Goal: Communication & Community: Participate in discussion

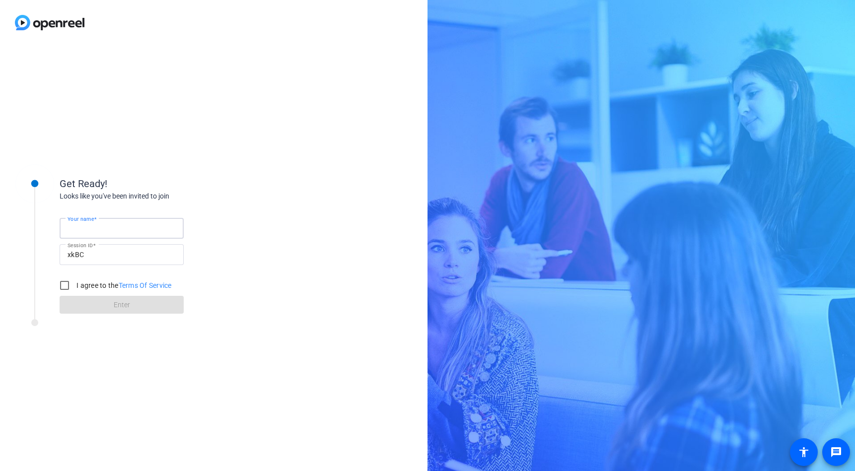
click at [155, 231] on input "Your name" at bounding box center [122, 228] width 108 height 12
type input "[PERSON_NAME]"
click at [63, 282] on input "I agree to the Terms Of Service" at bounding box center [65, 286] width 20 height 20
checkbox input "true"
click at [76, 304] on span at bounding box center [122, 305] width 124 height 24
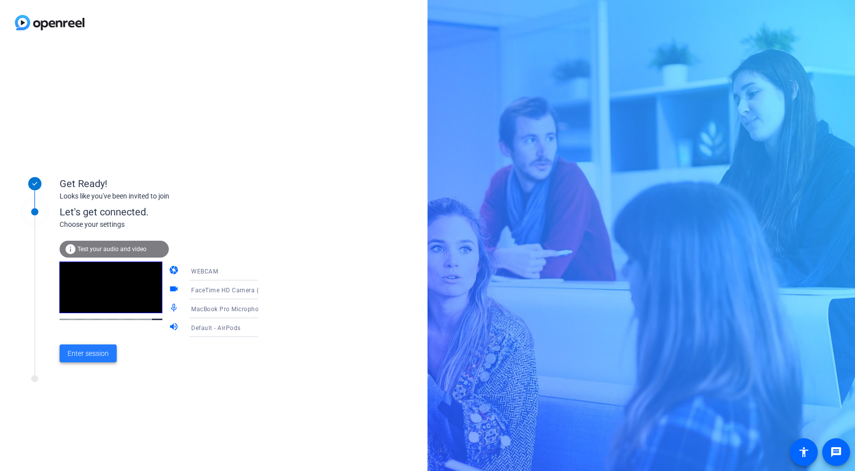
click at [106, 354] on span "Enter session" at bounding box center [88, 354] width 41 height 10
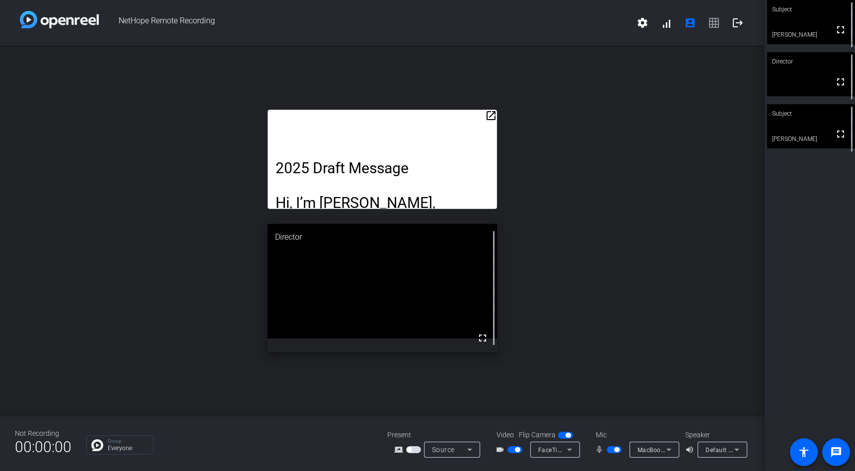
click at [493, 113] on mat-icon "open_in_new" at bounding box center [491, 116] width 12 height 12
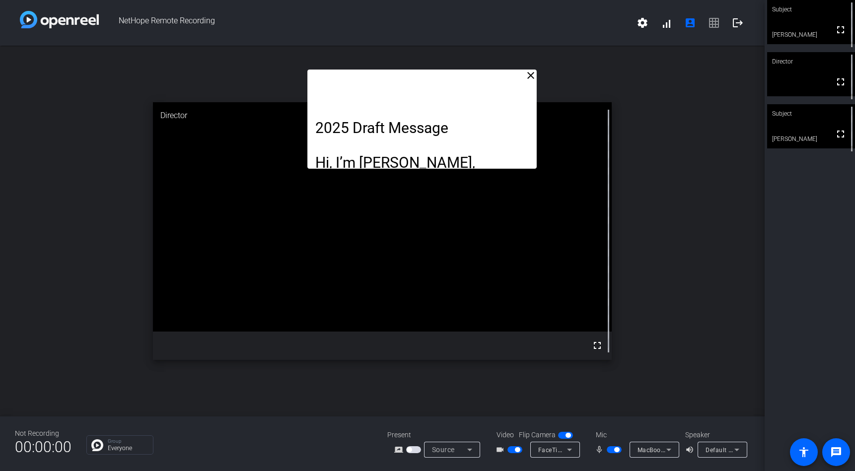
drag, startPoint x: 496, startPoint y: 150, endPoint x: 535, endPoint y: 166, distance: 43.0
click at [532, 73] on mat-icon "close" at bounding box center [531, 76] width 12 height 12
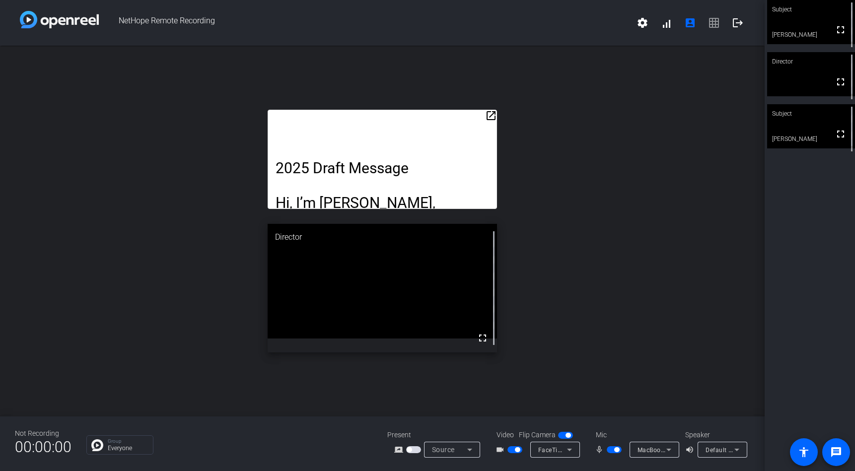
click at [498, 107] on div "open_in_new 2025 Draft Message Hi, I’m [PERSON_NAME], President of [DOMAIN_NAME…" at bounding box center [382, 231] width 765 height 371
click at [490, 113] on mat-icon "open_in_new" at bounding box center [491, 116] width 12 height 12
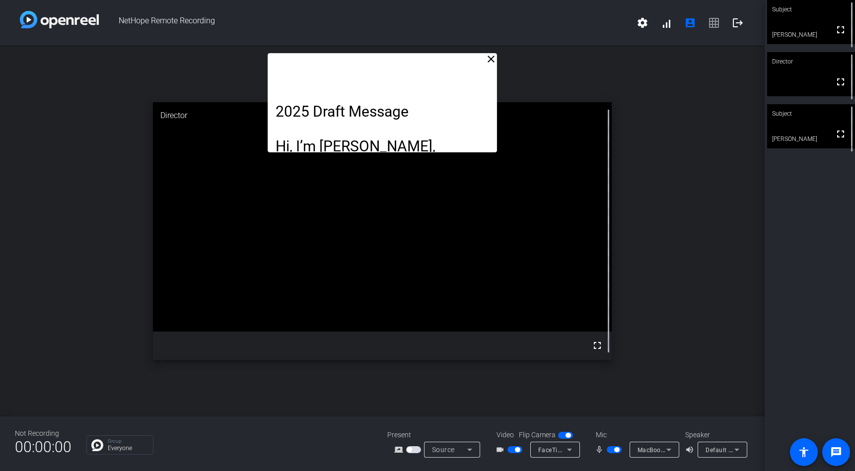
click at [491, 59] on mat-icon "close" at bounding box center [491, 59] width 12 height 12
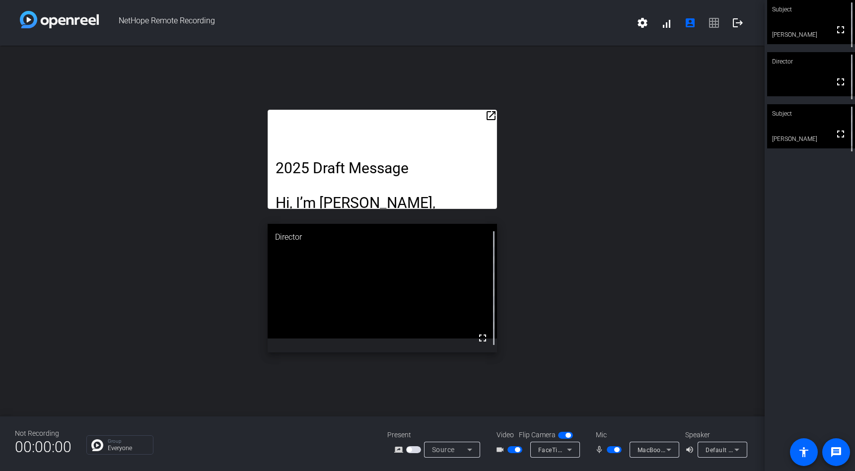
click at [490, 115] on mat-icon "open_in_new" at bounding box center [491, 116] width 12 height 12
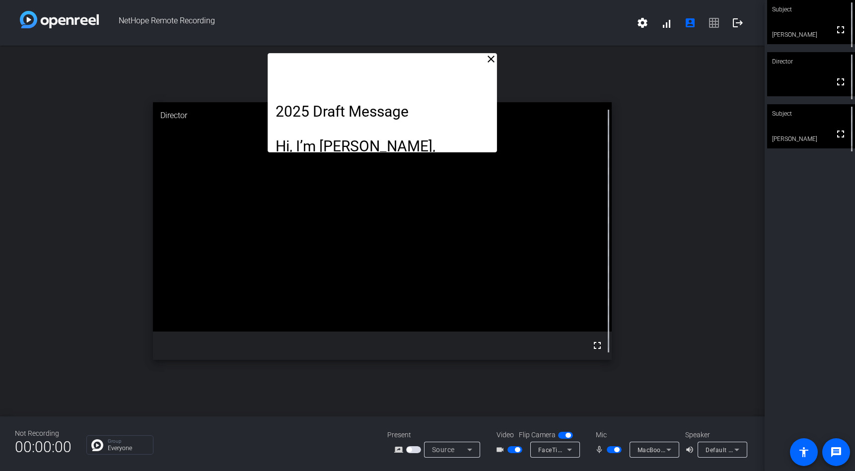
click at [489, 58] on mat-icon "close" at bounding box center [491, 59] width 12 height 12
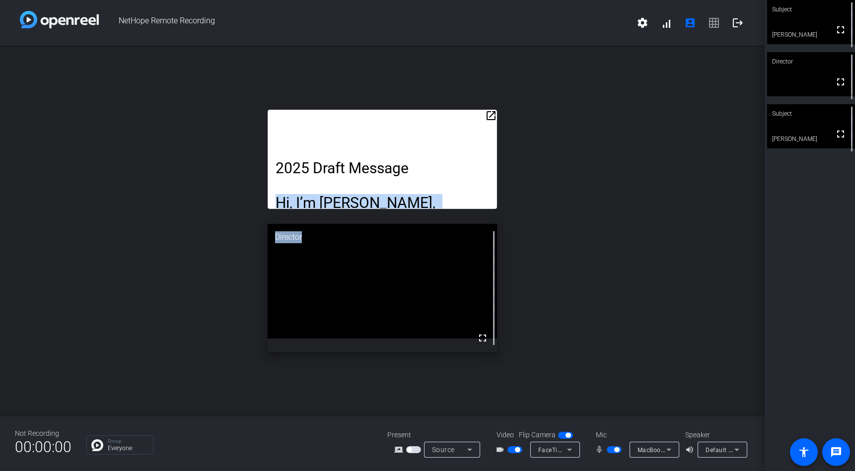
drag, startPoint x: 268, startPoint y: 208, endPoint x: 190, endPoint y: 260, distance: 93.4
click at [190, 260] on div "open_in_new 2025 Draft Message Hi, I’m [PERSON_NAME], President of [DOMAIN_NAME…" at bounding box center [382, 231] width 765 height 371
click at [246, 96] on div "open_in_new 2025 Draft Message Hi, I’m [PERSON_NAME], President of [DOMAIN_NAME…" at bounding box center [382, 231] width 765 height 371
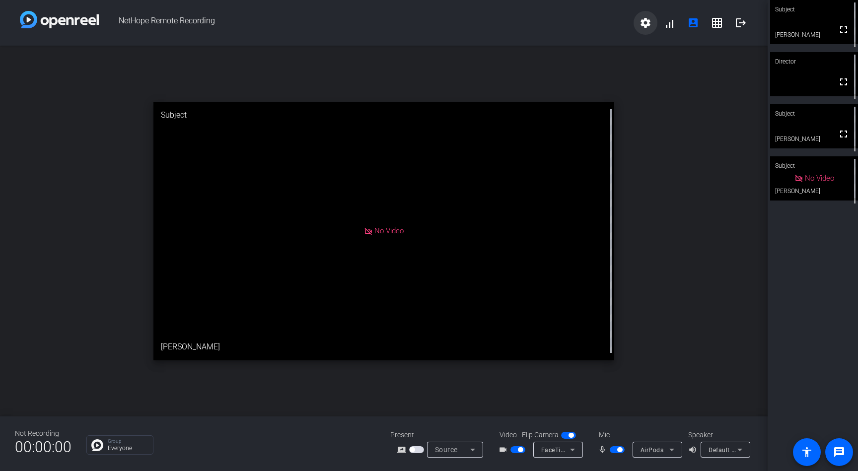
click at [644, 27] on mat-icon "settings" at bounding box center [646, 23] width 12 height 12
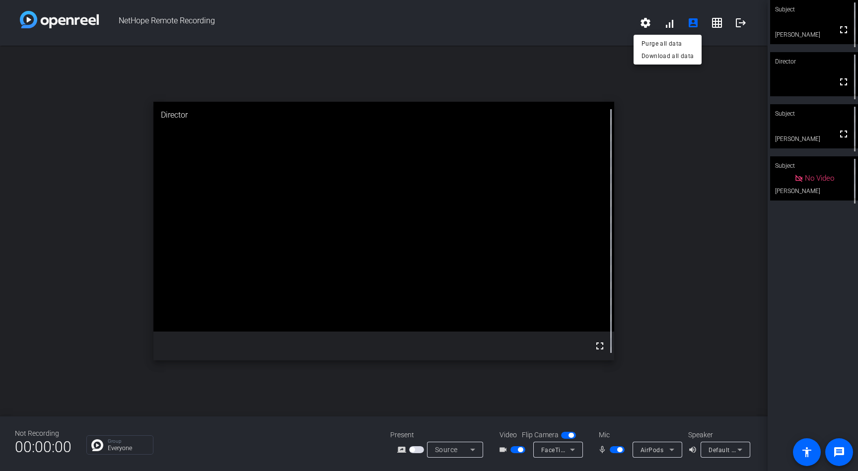
click at [672, 24] on div at bounding box center [429, 235] width 858 height 471
click at [669, 25] on span at bounding box center [669, 23] width 24 height 24
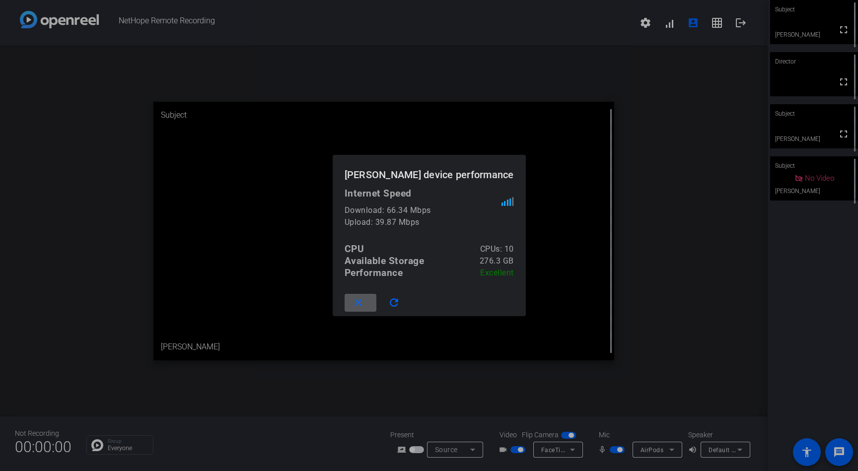
click at [664, 120] on div at bounding box center [429, 235] width 858 height 471
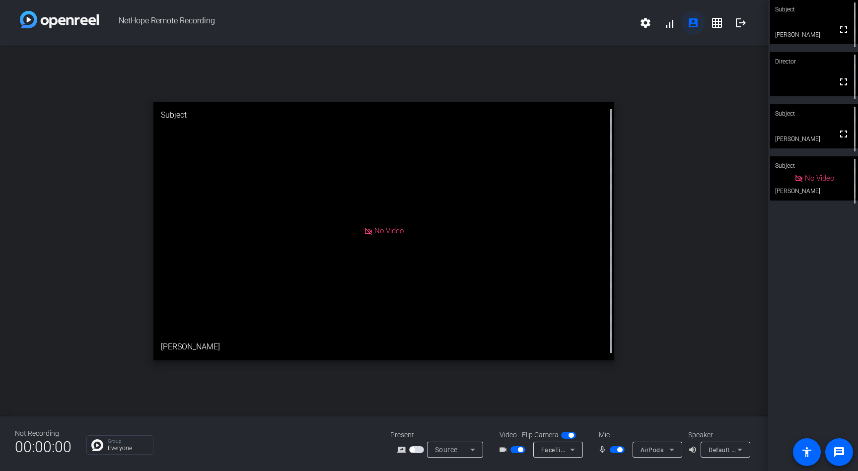
click at [693, 29] on span at bounding box center [693, 23] width 24 height 24
click at [719, 26] on mat-icon "grid_on" at bounding box center [717, 23] width 12 height 12
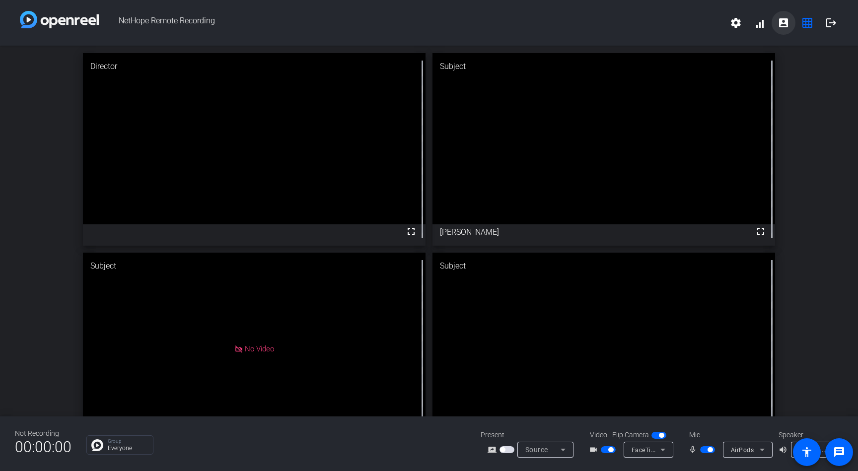
click at [783, 26] on mat-icon "account_box" at bounding box center [784, 23] width 12 height 12
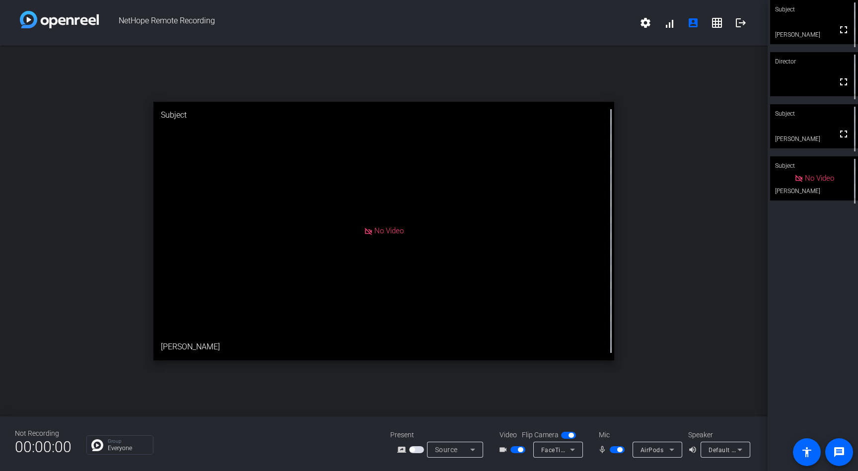
click at [545, 452] on span "FaceTime HD Camera (3A71:F4B5)" at bounding box center [592, 450] width 102 height 8
click at [545, 455] on div at bounding box center [429, 235] width 858 height 471
click at [464, 450] on div "Source" at bounding box center [452, 450] width 35 height 12
click at [543, 408] on div at bounding box center [429, 235] width 858 height 471
click at [645, 447] on span "AirPods" at bounding box center [652, 450] width 23 height 7
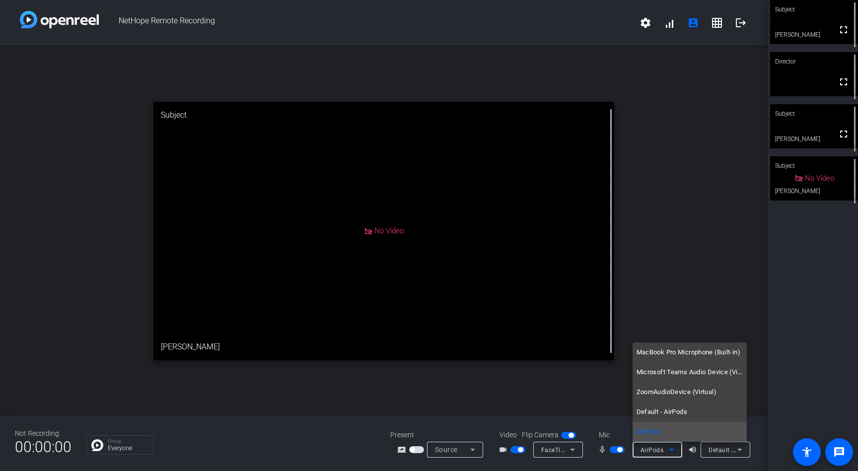
click at [714, 297] on div at bounding box center [429, 235] width 858 height 471
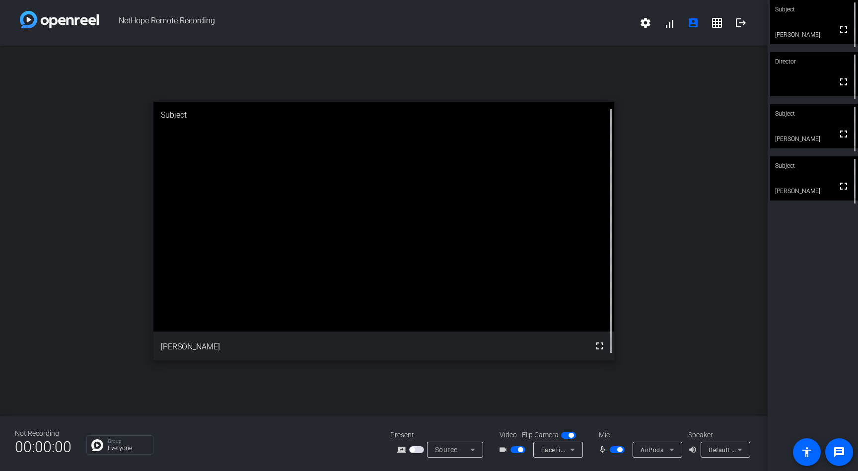
click at [638, 304] on div "open_in_new Subject fullscreen [PERSON_NAME]" at bounding box center [384, 231] width 768 height 371
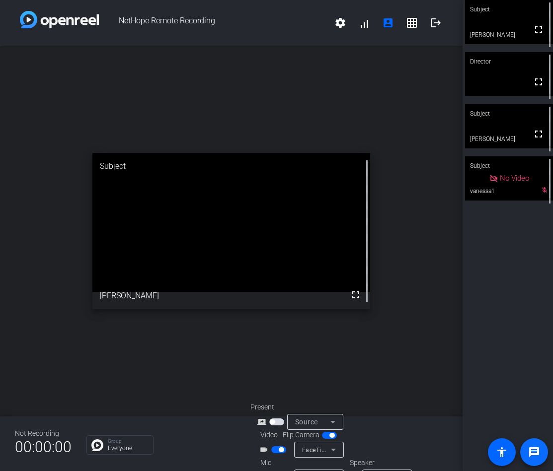
click at [532, 456] on mat-icon "message" at bounding box center [534, 452] width 12 height 12
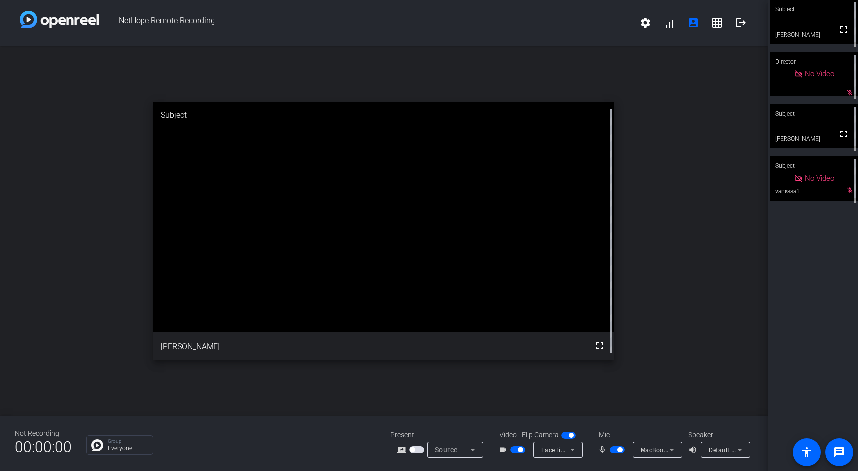
click at [519, 449] on span "button" at bounding box center [520, 449] width 5 height 5
click at [618, 450] on span "button" at bounding box center [619, 449] width 5 height 5
click at [519, 448] on span "button" at bounding box center [517, 449] width 15 height 7
click at [613, 450] on span "button" at bounding box center [612, 449] width 5 height 5
click at [108, 445] on p "Everyone" at bounding box center [128, 448] width 40 height 6
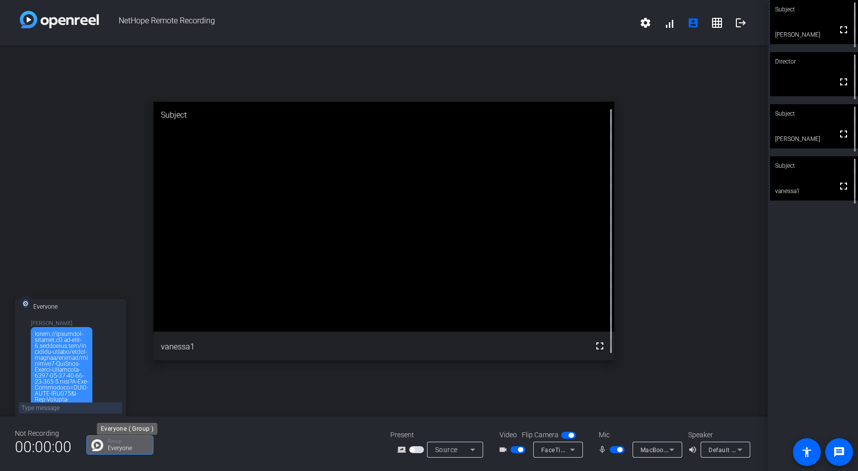
scroll to position [506, 0]
click at [68, 357] on div at bounding box center [62, 111] width 54 height 560
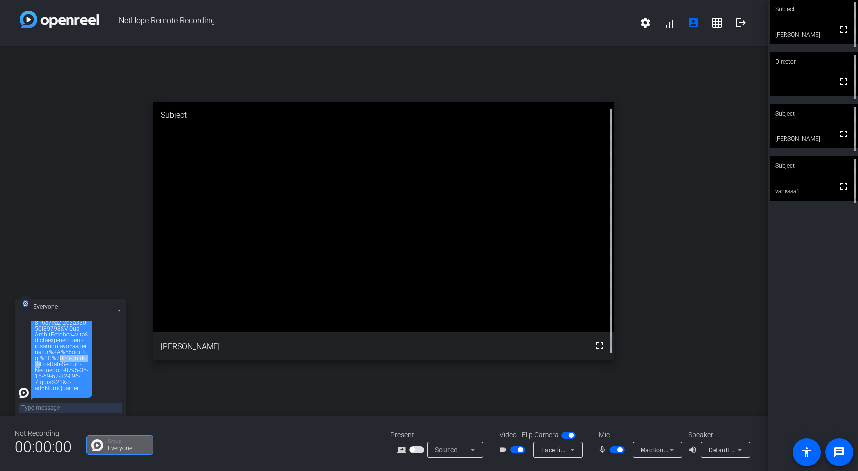
click at [68, 357] on div at bounding box center [62, 111] width 54 height 560
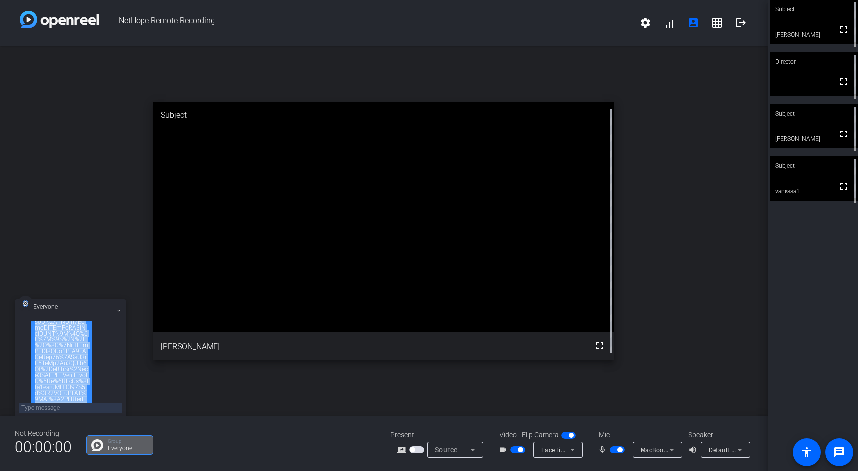
copy div "[URL][DOMAIN_NAME][PERSON_NAME].."
click at [318, 415] on div "open_in_new Subject fullscreen [PERSON_NAME]" at bounding box center [384, 231] width 768 height 371
click at [117, 312] on icon at bounding box center [119, 311] width 4 height 4
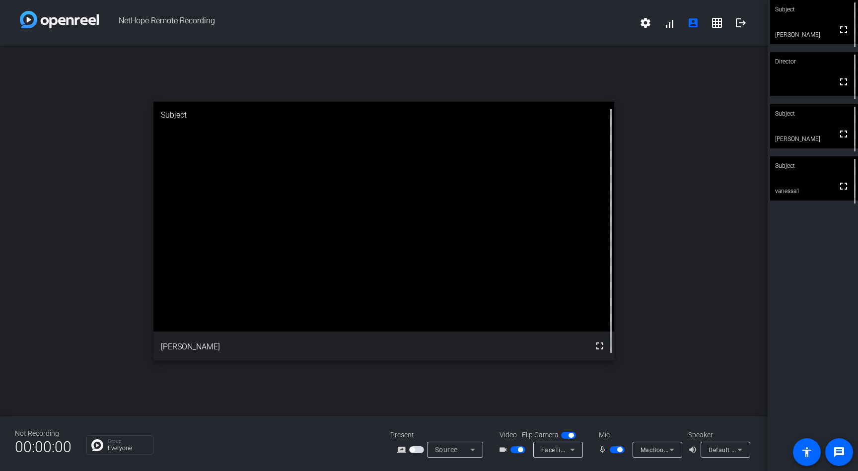
click at [473, 448] on icon at bounding box center [473, 450] width 12 height 12
click at [407, 461] on div at bounding box center [429, 235] width 858 height 471
click at [115, 447] on p "Everyone" at bounding box center [128, 448] width 40 height 6
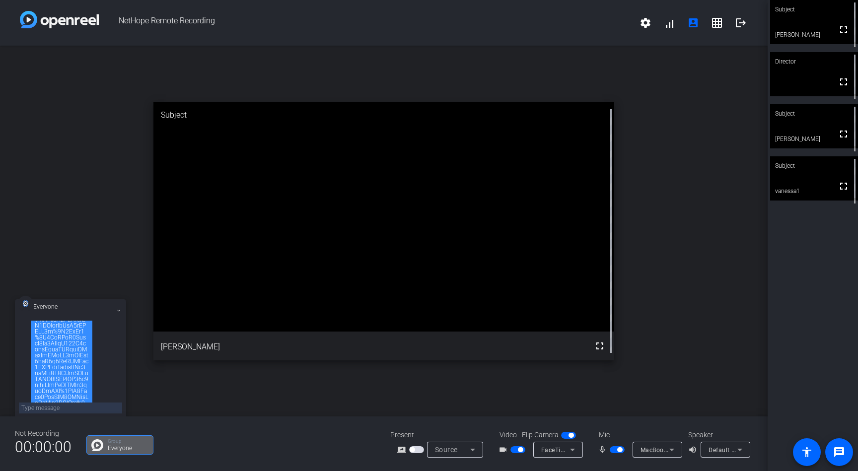
scroll to position [232, 0]
click at [472, 450] on icon at bounding box center [472, 450] width 5 height 2
click at [403, 453] on div at bounding box center [429, 235] width 858 height 471
click at [410, 452] on span "button" at bounding box center [416, 449] width 15 height 7
click at [450, 449] on span "Screen Sharing" at bounding box center [457, 450] width 44 height 8
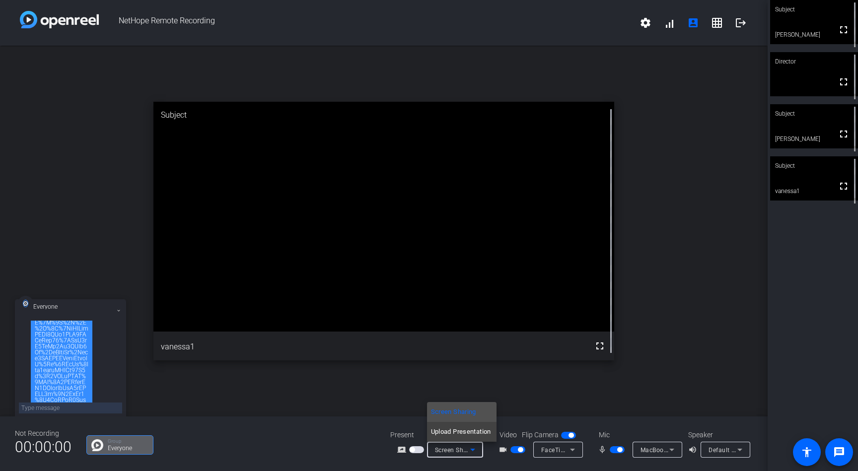
click at [417, 451] on div at bounding box center [429, 235] width 858 height 471
click at [414, 451] on span "button" at bounding box center [412, 449] width 5 height 5
click at [62, 348] on div at bounding box center [62, 379] width 54 height 560
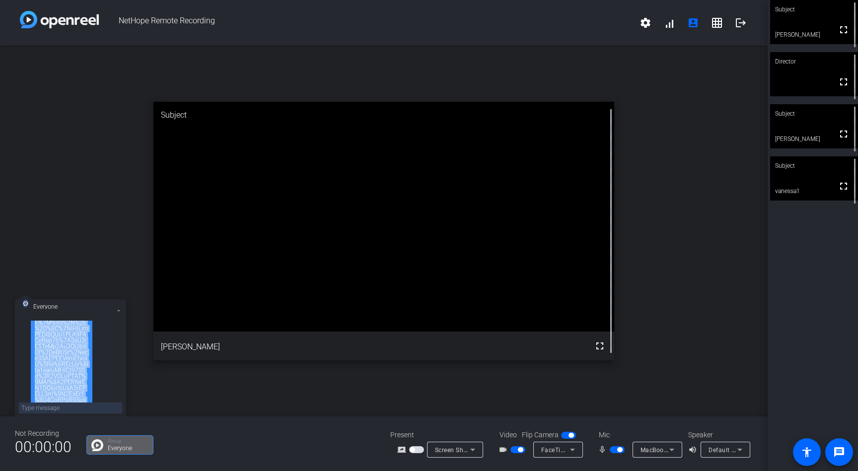
click at [62, 348] on div at bounding box center [62, 379] width 54 height 560
copy div "[URL][DOMAIN_NAME][PERSON_NAME].."
click at [118, 309] on icon at bounding box center [119, 311] width 4 height 4
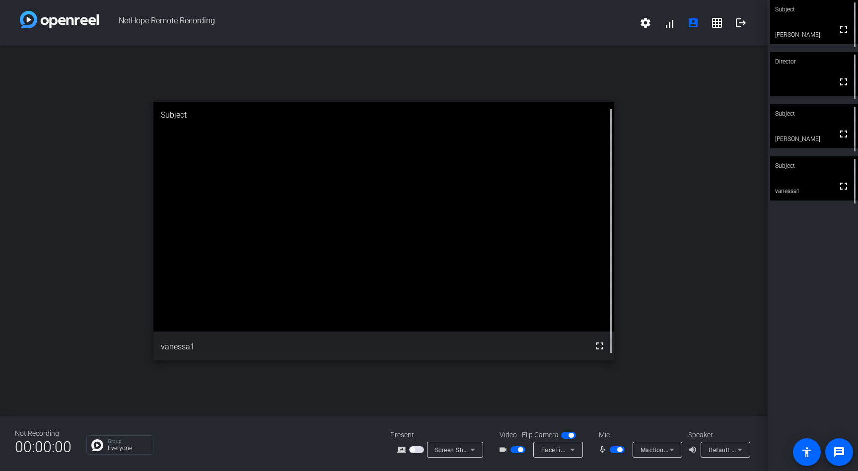
click at [470, 450] on icon at bounding box center [473, 450] width 12 height 12
click at [555, 391] on div at bounding box center [429, 235] width 858 height 471
click at [620, 449] on span "button" at bounding box center [619, 449] width 5 height 5
click at [617, 450] on span "button" at bounding box center [617, 449] width 15 height 7
click at [811, 179] on video at bounding box center [814, 178] width 88 height 44
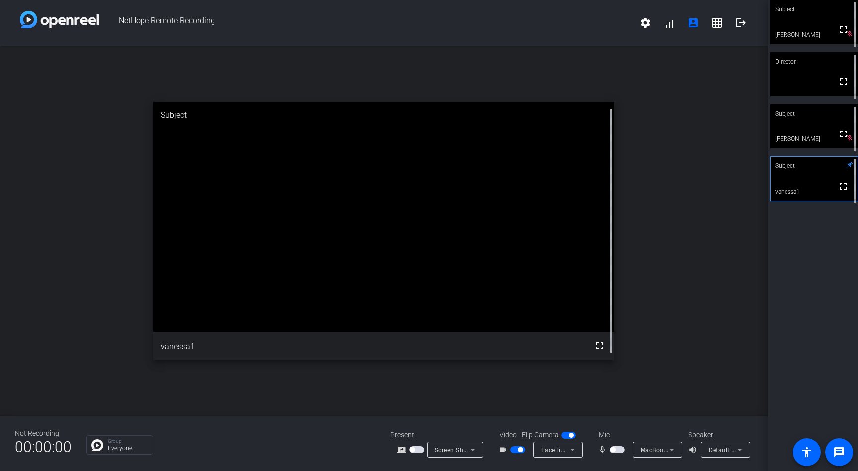
click at [616, 448] on span "button" at bounding box center [617, 449] width 15 height 7
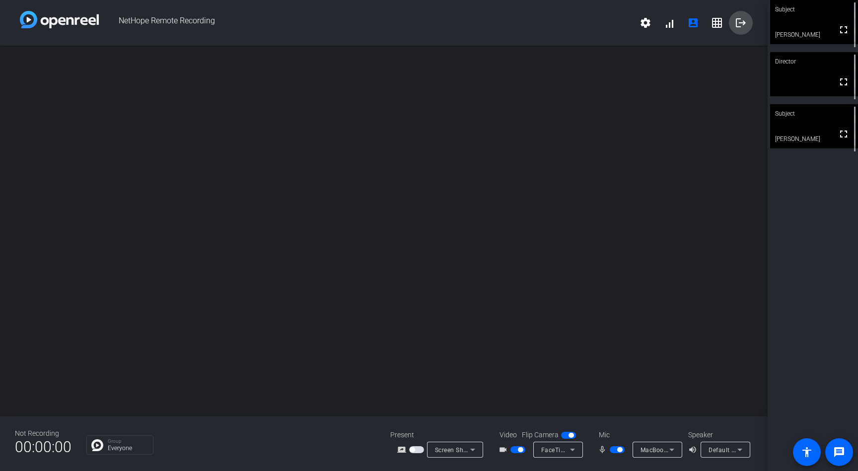
click at [738, 28] on mat-icon "logout" at bounding box center [741, 23] width 12 height 12
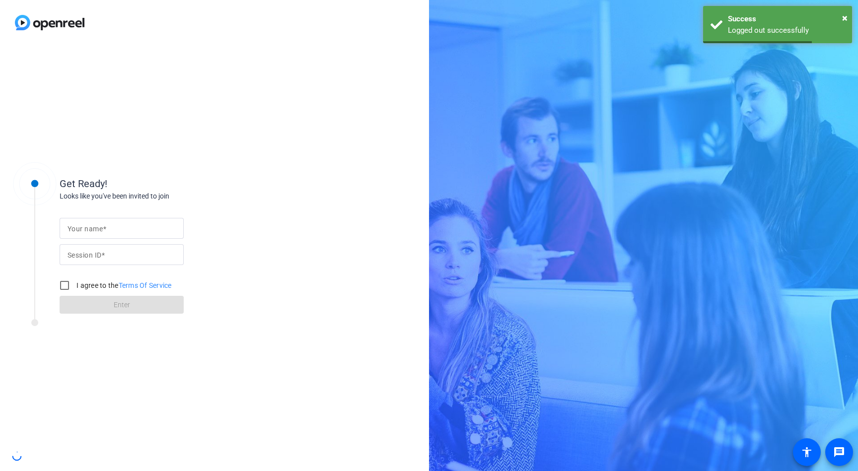
click at [306, 82] on div "Get Ready! Looks like you've been invited to join Your name Session ID I agree …" at bounding box center [214, 258] width 429 height 426
